Goal: Task Accomplishment & Management: Use online tool/utility

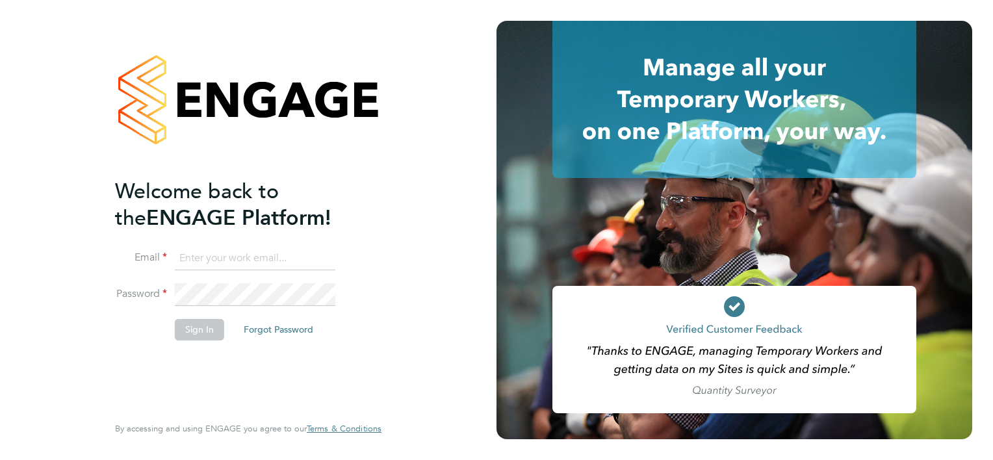
type input "[PERSON_NAME][EMAIL_ADDRESS][PERSON_NAME][PERSON_NAME][DOMAIN_NAME]"
click at [195, 334] on button "Sign In" at bounding box center [199, 329] width 49 height 21
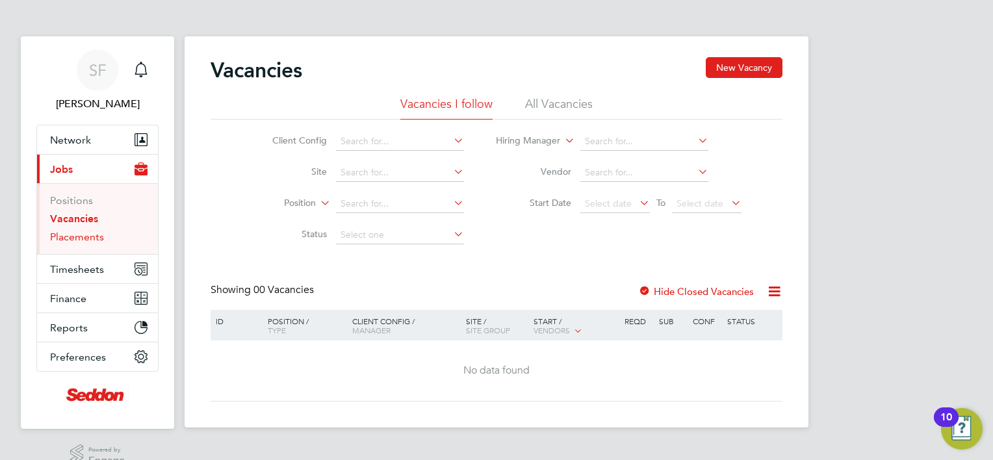
click at [91, 238] on link "Placements" at bounding box center [77, 237] width 54 height 12
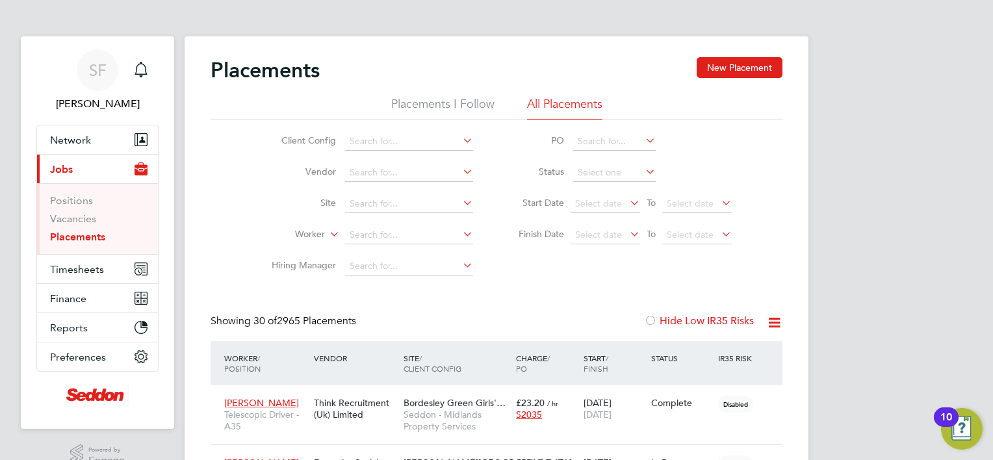
click at [773, 324] on icon at bounding box center [774, 322] width 16 height 16
click at [732, 357] on li "Download Placements Report" at bounding box center [710, 353] width 138 height 18
click at [732, 357] on div "IR35 Risk" at bounding box center [737, 357] width 45 height 23
